Goal: Complete application form: Complete application form

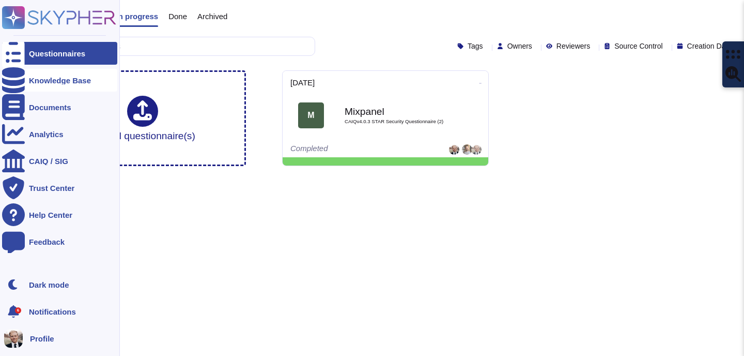
click at [16, 82] on icon at bounding box center [13, 80] width 23 height 26
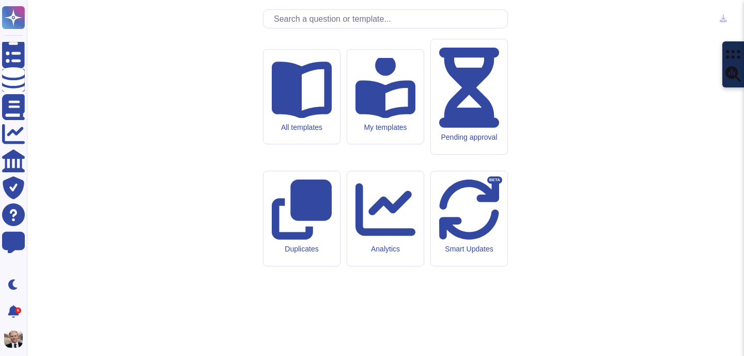
click at [303, 28] on input "text" at bounding box center [388, 19] width 239 height 18
click at [317, 28] on input "text" at bounding box center [388, 19] width 239 height 18
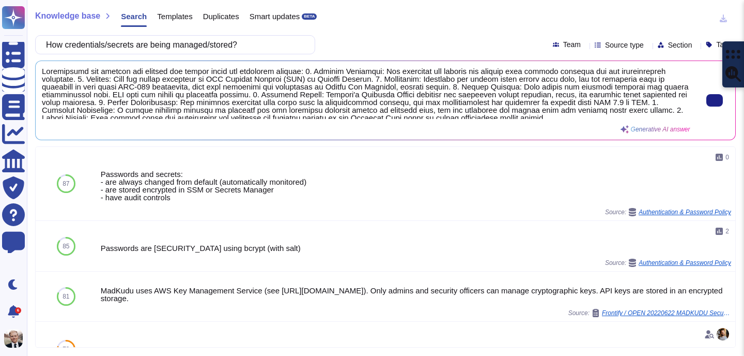
scroll to position [3, 0]
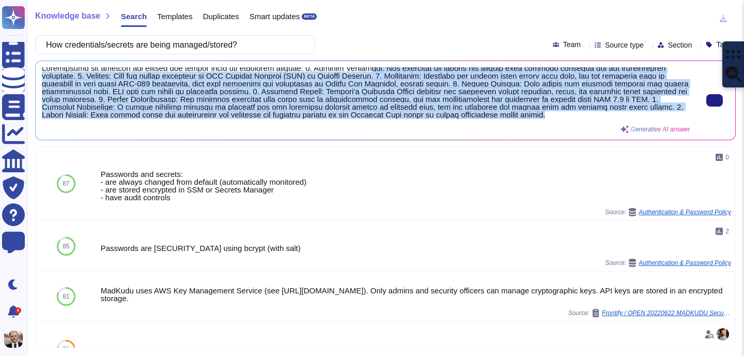
scroll to position [0, 0]
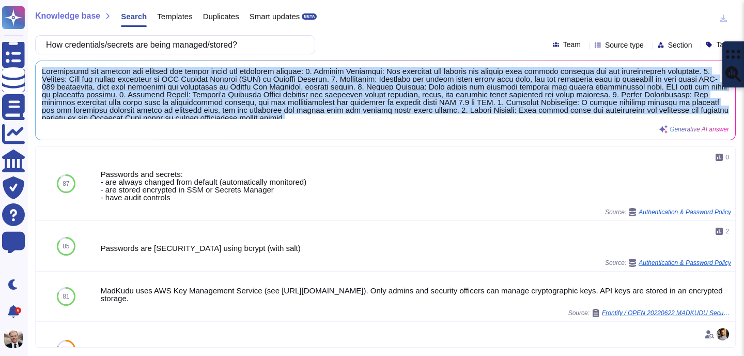
drag, startPoint x: 660, startPoint y: 116, endPoint x: 41, endPoint y: 74, distance: 620.2
click at [41, 74] on div "Generative AI answer" at bounding box center [386, 100] width 700 height 79
copy span "Credentials and secrets are managed and stored using the following methods: 1. …"
click at [710, 96] on button at bounding box center [715, 100] width 17 height 12
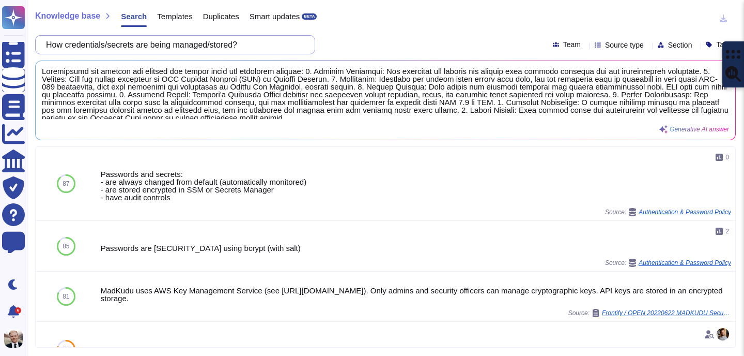
click at [144, 47] on input "How credentials/secrets are being managed/stored?" at bounding box center [173, 45] width 264 height 18
paste input "4.6 Please state what is included in the curriculum and how often is such train…"
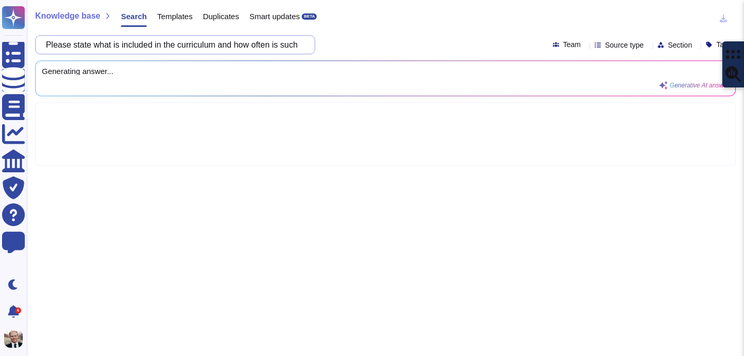
scroll to position [0, 17]
click at [187, 47] on input "4.6 Please state what is included in the curriculum and how often is such train…" at bounding box center [173, 45] width 264 height 18
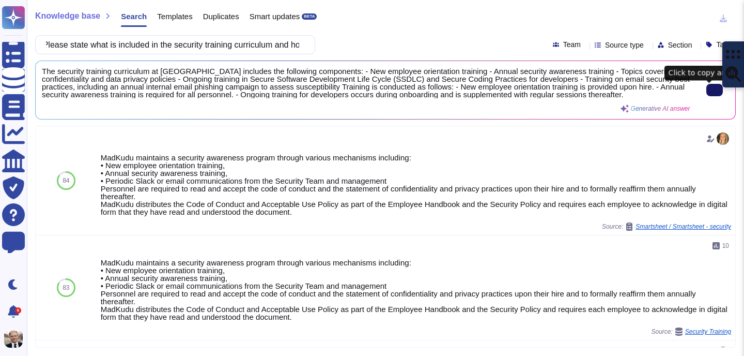
scroll to position [0, 0]
click at [202, 73] on span "The security training curriculum at [GEOGRAPHIC_DATA] includes the following co…" at bounding box center [366, 82] width 649 height 31
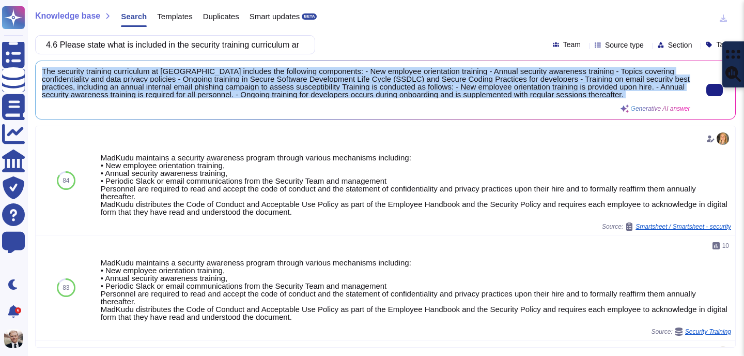
click at [202, 73] on span "The security training curriculum at [GEOGRAPHIC_DATA] includes the following co…" at bounding box center [366, 82] width 649 height 31
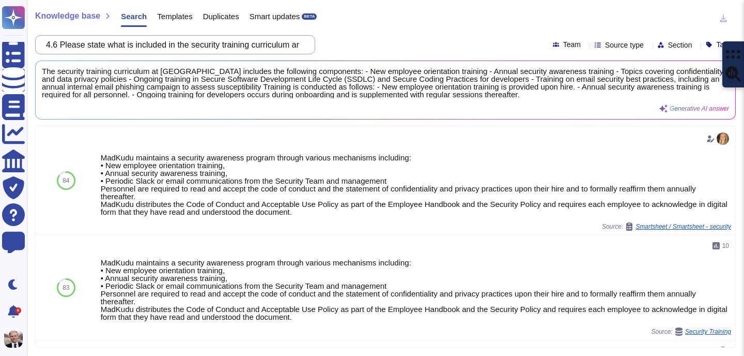
click at [175, 48] on input "4.6 Please state what is included in the security training curriculum and how o…" at bounding box center [173, 45] width 264 height 18
paste input "Please explain what appropriate technical and organisational measures have you …"
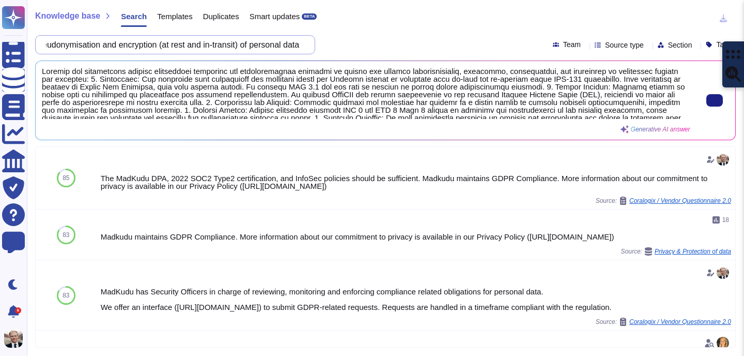
scroll to position [19, 0]
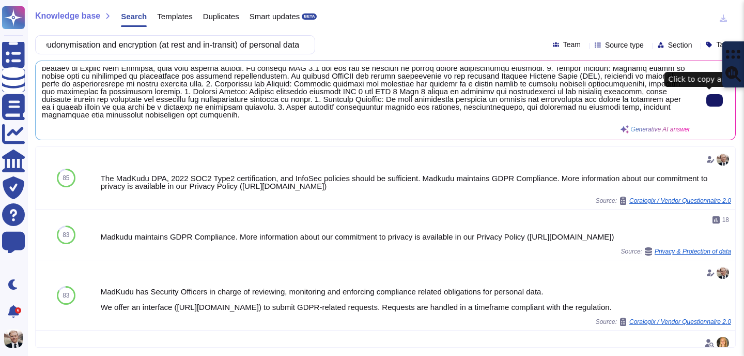
click at [715, 100] on icon at bounding box center [715, 100] width 0 height 0
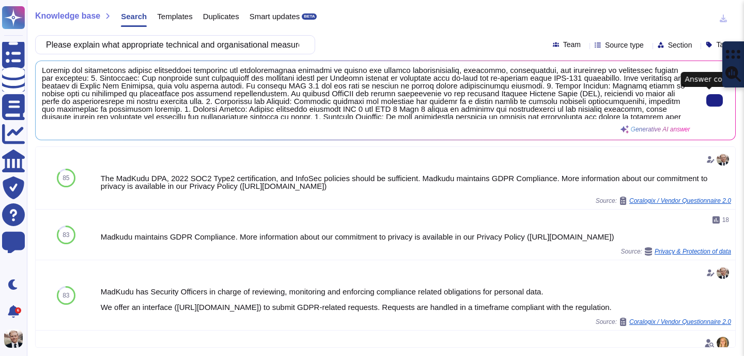
scroll to position [0, 0]
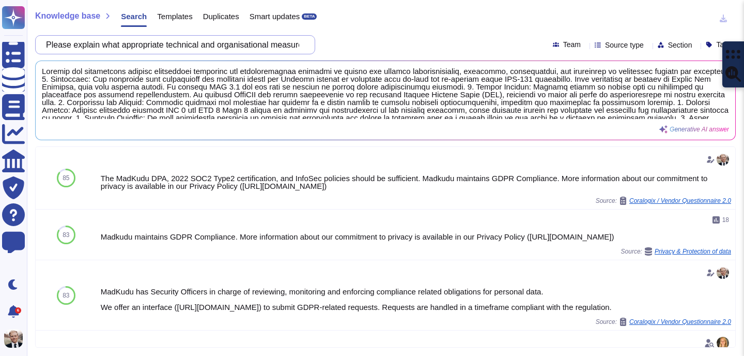
click at [162, 45] on input "Please explain what appropriate technical and organisational measures have you …" at bounding box center [173, 45] width 264 height 18
paste input "4.9 Are you (Vendor) registered with a supervisory authority that deals with da…"
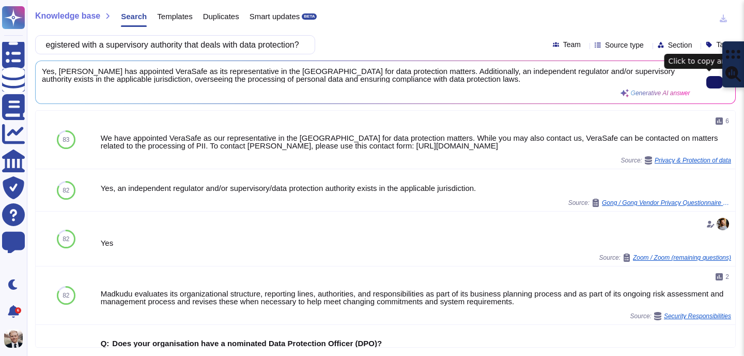
click at [715, 82] on icon at bounding box center [715, 82] width 0 height 0
click at [152, 85] on div "Yes, [PERSON_NAME] has appointed VeraSafe as its representative in the [GEOGRAP…" at bounding box center [366, 82] width 649 height 30
click at [152, 78] on span "Yes, [PERSON_NAME] has appointed VeraSafe as its representative in the [GEOGRAP…" at bounding box center [366, 75] width 649 height 16
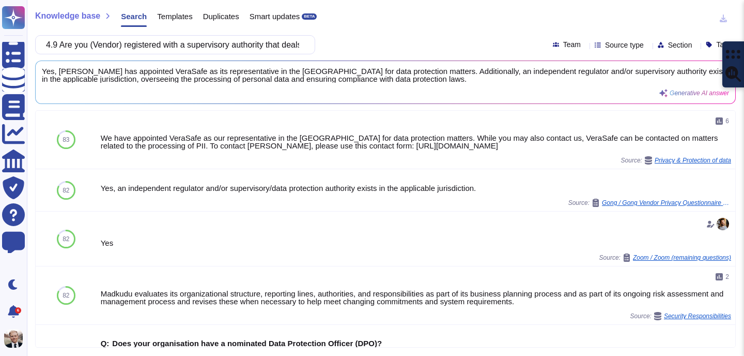
click at [149, 54] on div "Knowledge base Search Templates Duplicates Smart updates BETA 4.9 Are you (Vend…" at bounding box center [386, 178] width 718 height 356
click at [149, 47] on input "4.9 Are you (Vendor) registered with a supervisory authority that deals with da…" at bounding box center [173, 45] width 264 height 18
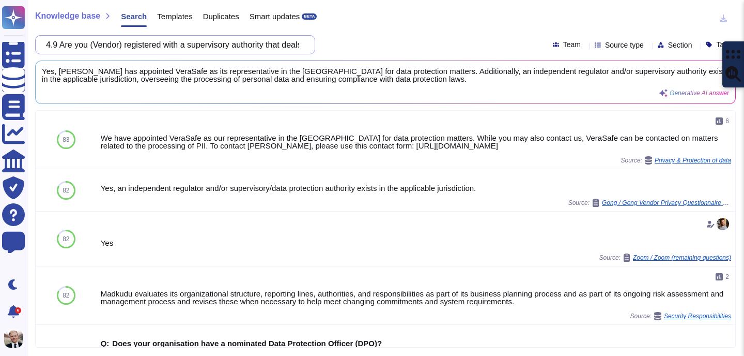
paste input "How do you (Vendor) regulate which teams/individuals access Informa personal da…"
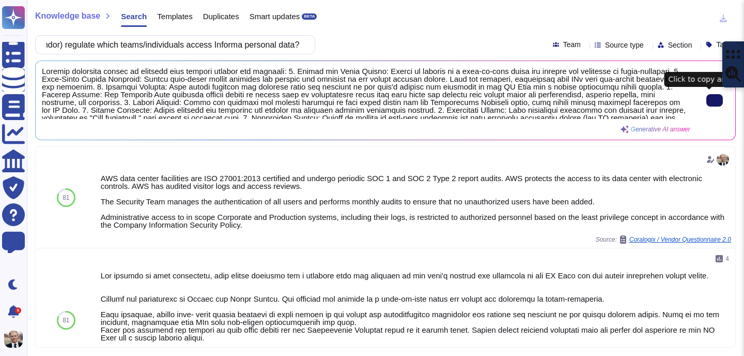
click at [174, 48] on input "How do you (Vendor) regulate which teams/individuals access Informa personal da…" at bounding box center [173, 45] width 264 height 18
paste input "What is the intended purpose and expected benefits of the AI system"
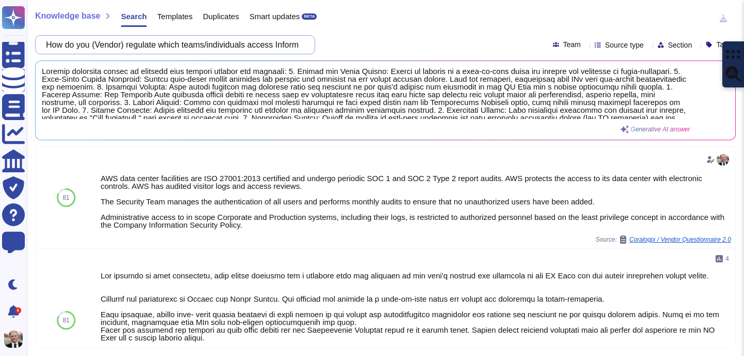
scroll to position [0, 19]
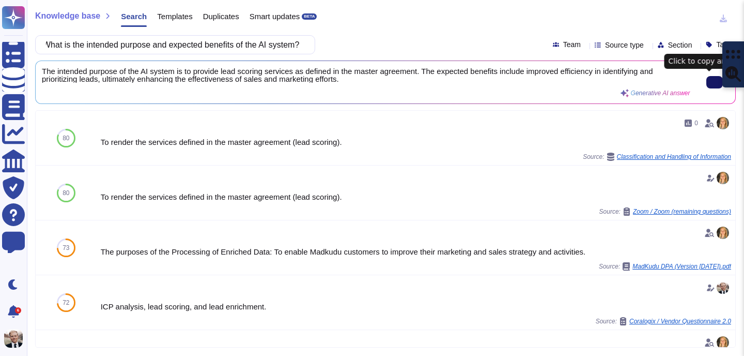
click at [205, 49] on input "What is the intended purpose and expected benefits of the AI system?" at bounding box center [173, 45] width 264 height 18
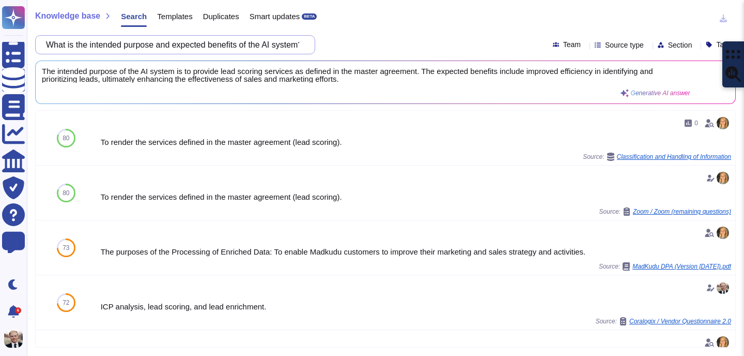
paste input "Please explain what type of AI systems from the previous question does it relat…"
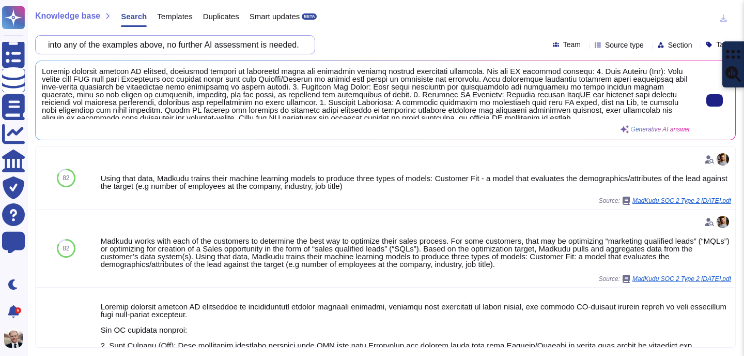
scroll to position [3, 0]
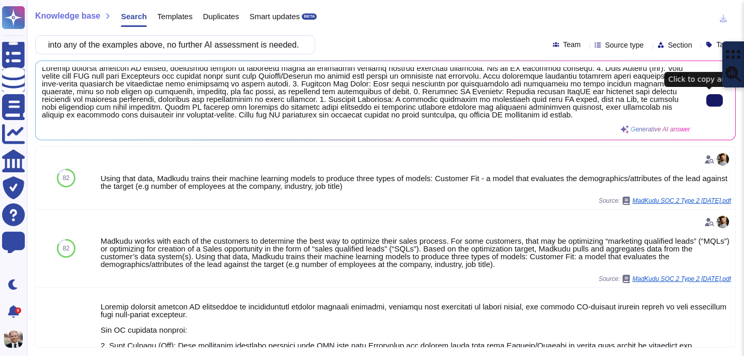
click at [219, 43] on input "Please explain what type of AI systems from the previous question does it relat…" at bounding box center [173, 45] width 264 height 18
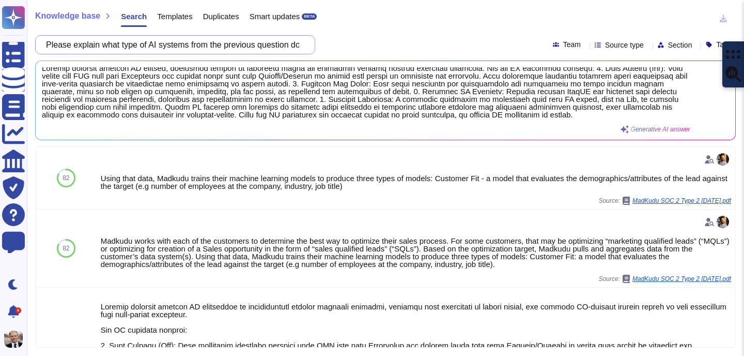
paste input "provide information about quality, security and safety measures implemented"
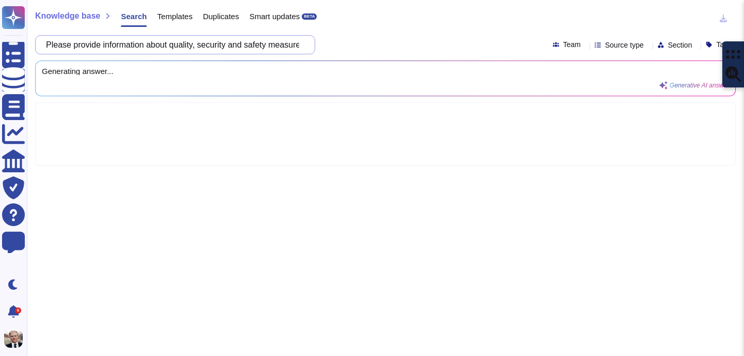
scroll to position [0, 71]
type input "Please provide information about quality, security and safety measures implemen…"
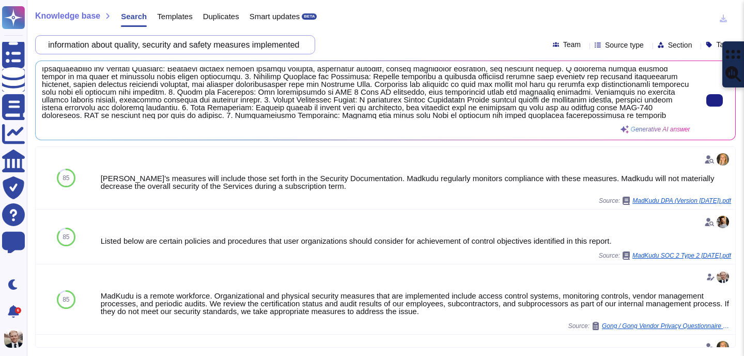
scroll to position [0, 0]
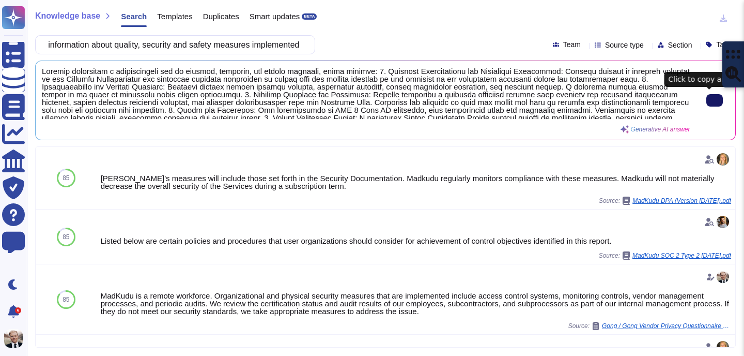
click at [715, 100] on icon at bounding box center [715, 100] width 0 height 0
